Goal: Information Seeking & Learning: Learn about a topic

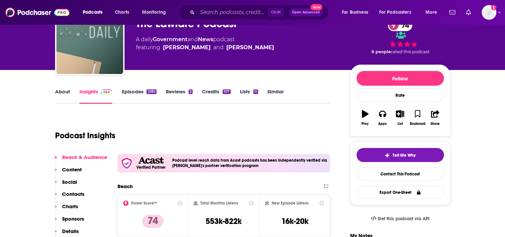
scroll to position [33, 0]
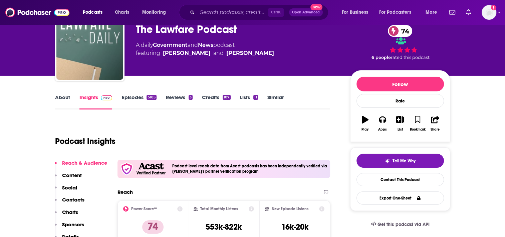
click at [78, 172] on p "Content" at bounding box center [72, 175] width 20 height 6
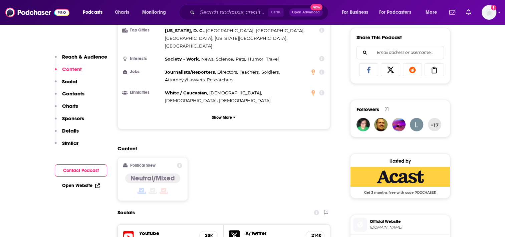
scroll to position [380, 0]
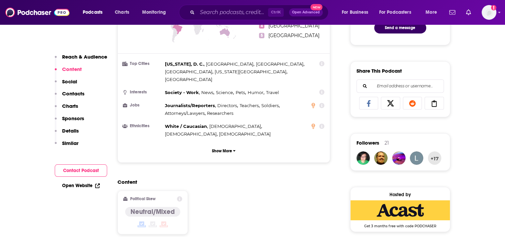
click at [69, 68] on p "Content" at bounding box center [72, 69] width 20 height 6
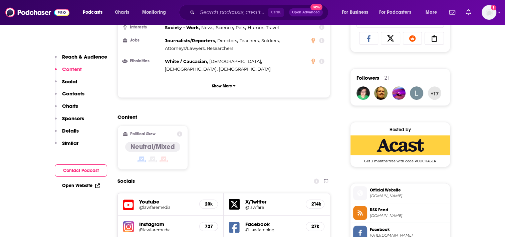
scroll to position [446, 0]
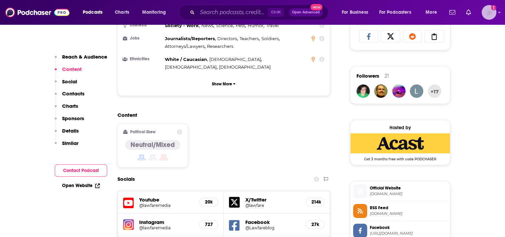
click at [486, 15] on img "Logged in as ColleenO" at bounding box center [489, 12] width 15 height 15
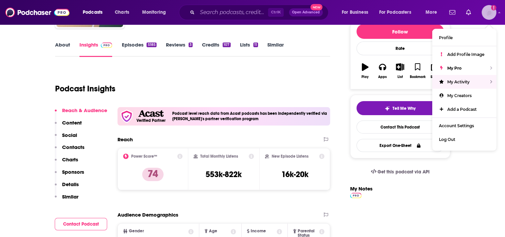
scroll to position [79, 0]
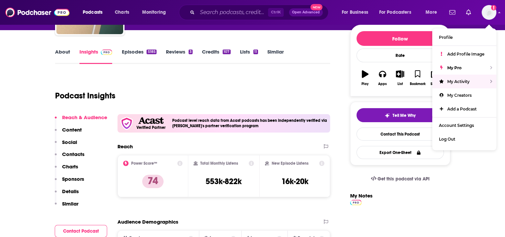
click at [137, 51] on link "Episodes 5185" at bounding box center [139, 55] width 35 height 15
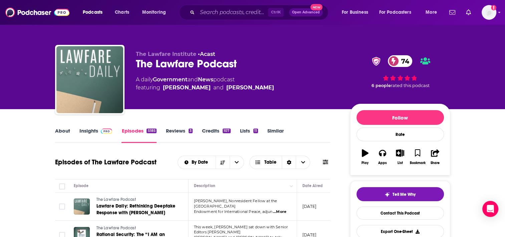
click at [208, 78] on link "News" at bounding box center [205, 79] width 15 height 6
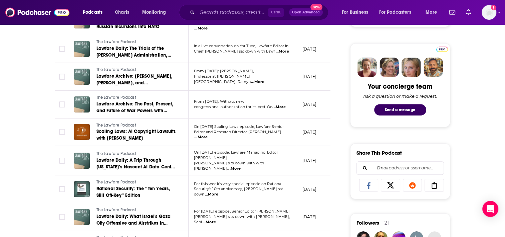
scroll to position [134, 0]
